Goal: Find specific page/section: Find specific page/section

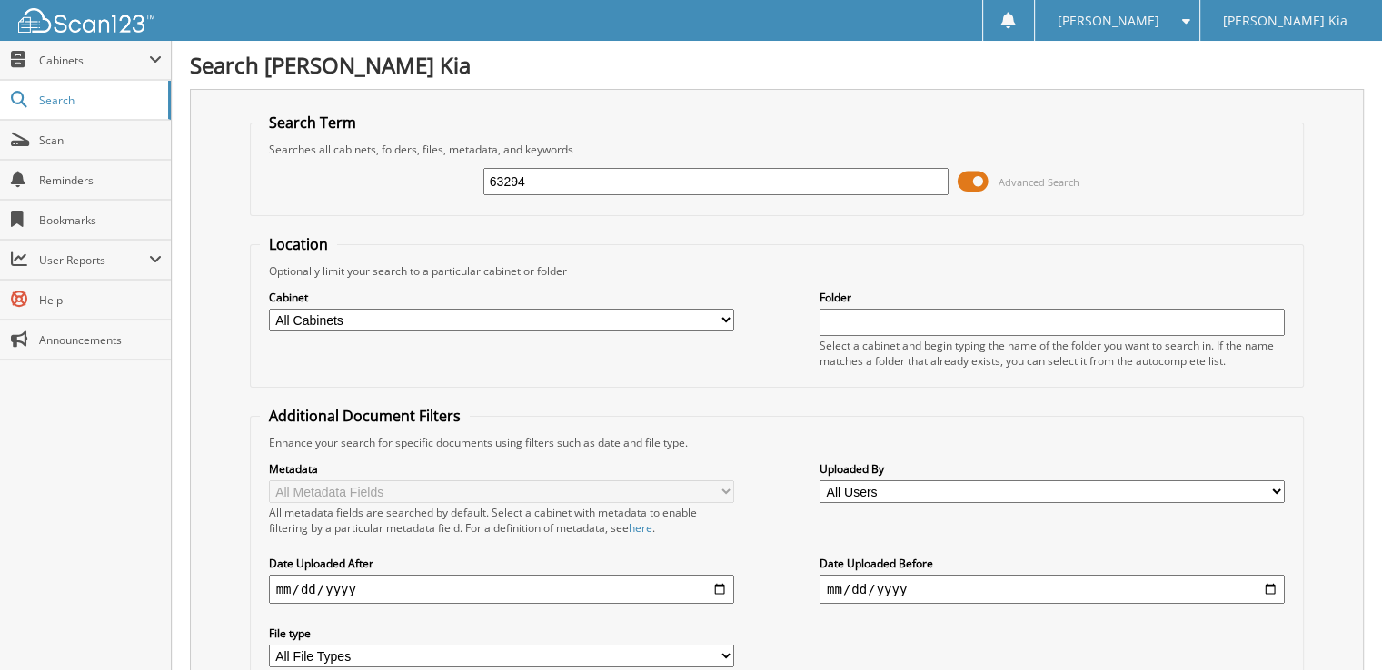
type input "63294"
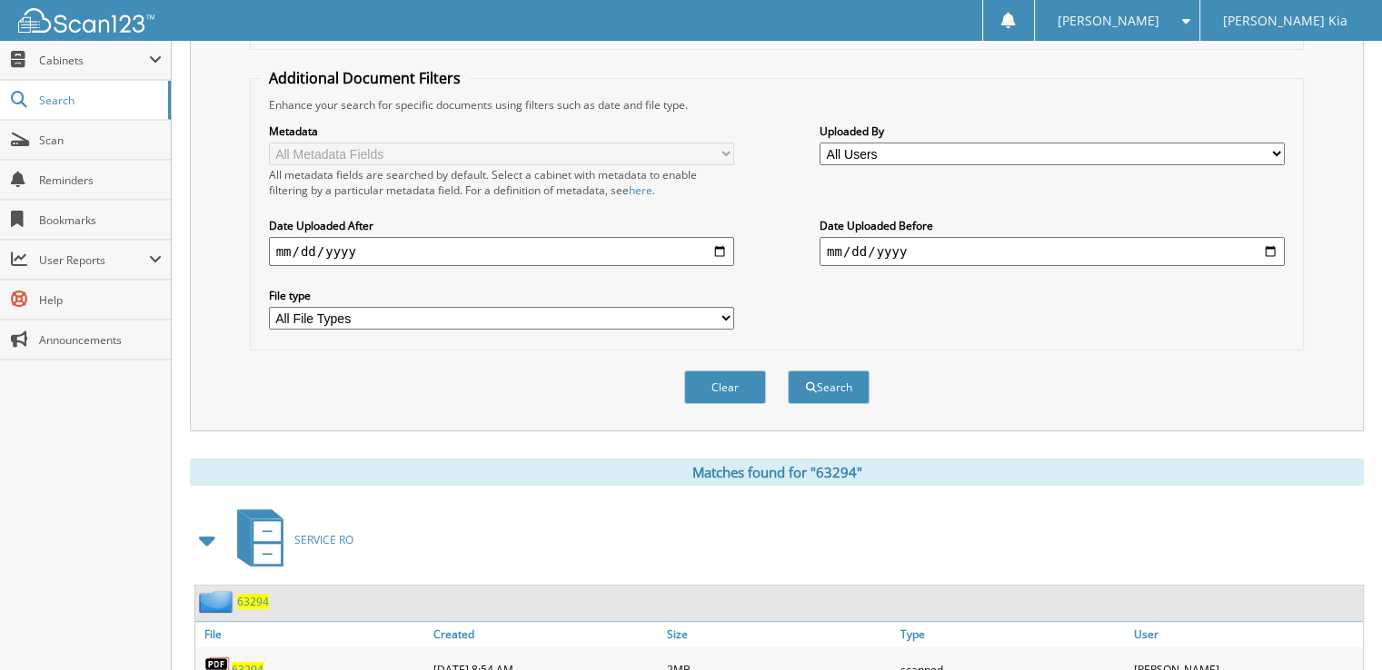
scroll to position [484, 0]
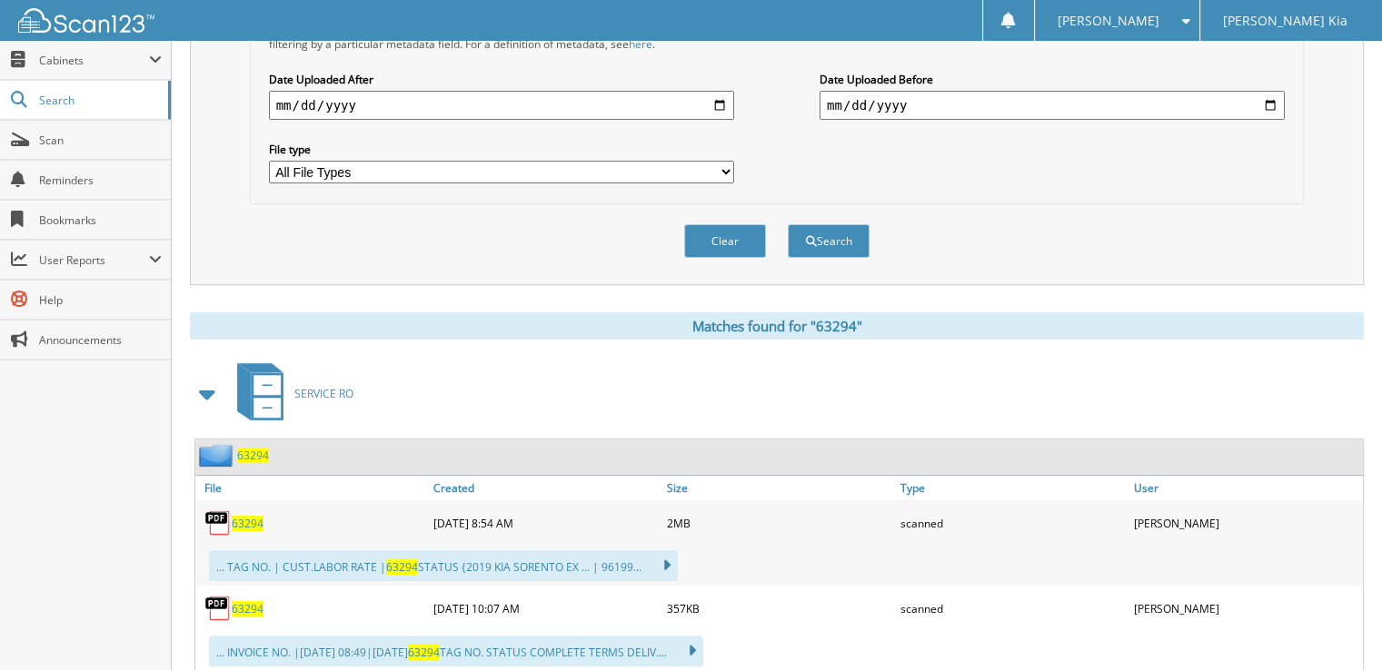
click at [247, 516] on span "63294" at bounding box center [248, 523] width 32 height 15
